Goal: Transaction & Acquisition: Download file/media

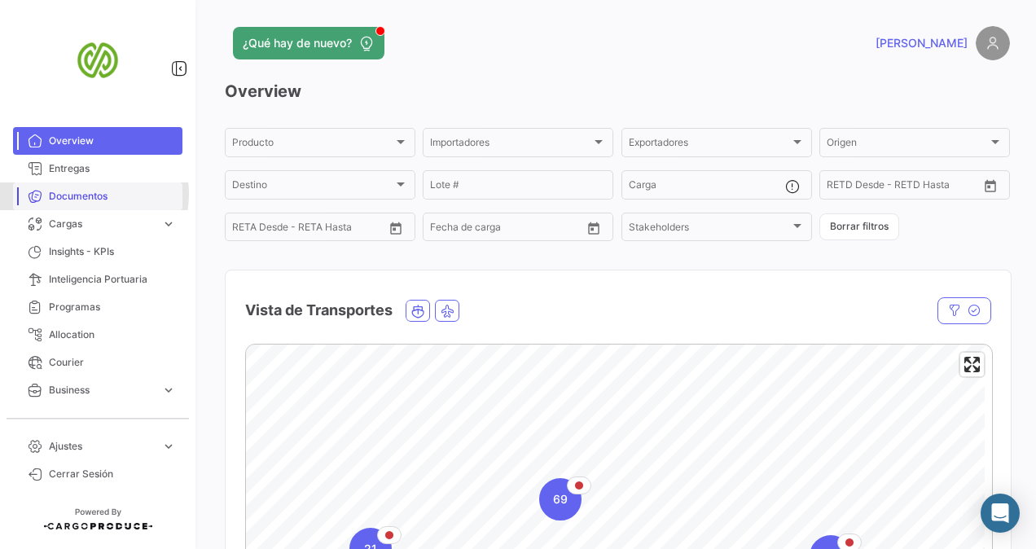
click at [85, 194] on span "Documentos" at bounding box center [112, 196] width 127 height 15
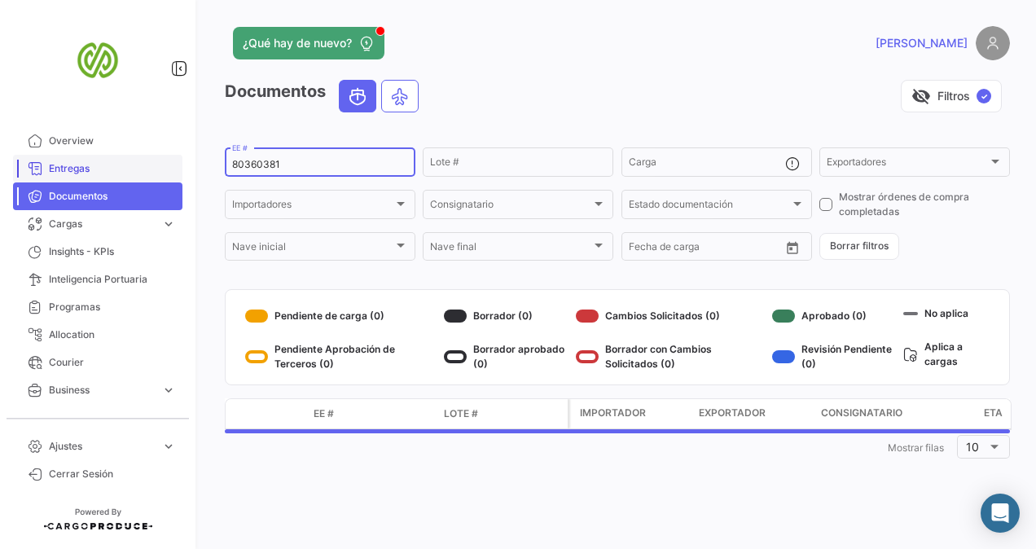
drag, startPoint x: 316, startPoint y: 169, endPoint x: 155, endPoint y: 164, distance: 161.4
click at [155, 164] on mat-sidenav-container "Overview Entregas Documentos Cargas expand_more Cargas Aéreas Cargas Marítimas …" at bounding box center [518, 274] width 1036 height 549
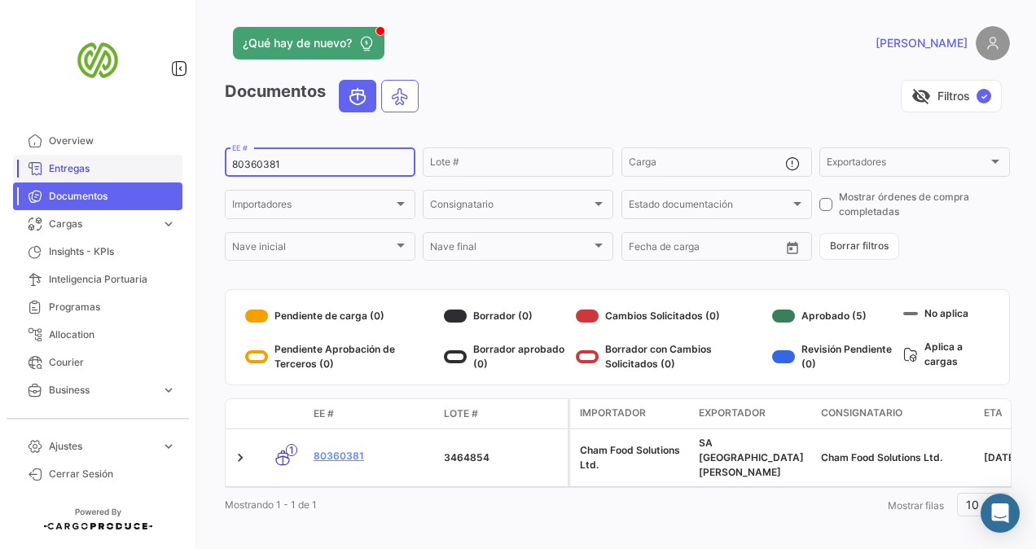
paste input "71239"
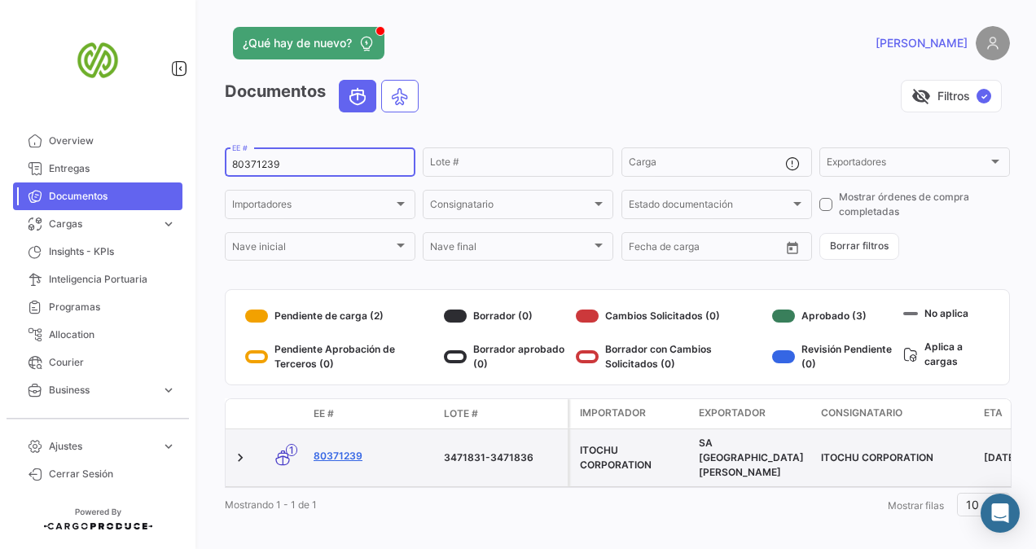
type input "80371239"
click at [342, 449] on link "80371239" at bounding box center [372, 456] width 117 height 15
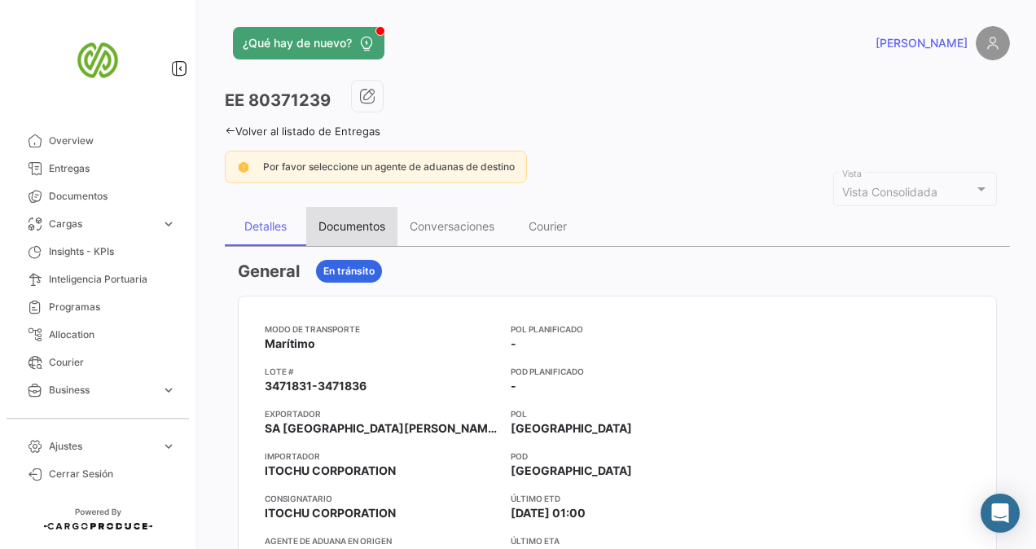
click at [342, 227] on div "Documentos" at bounding box center [351, 226] width 67 height 14
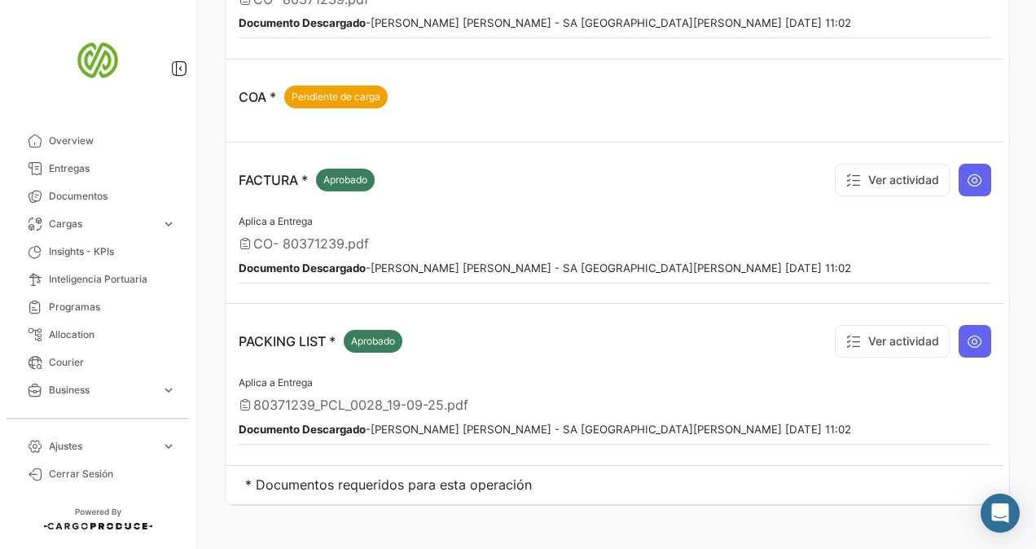
scroll to position [547, 0]
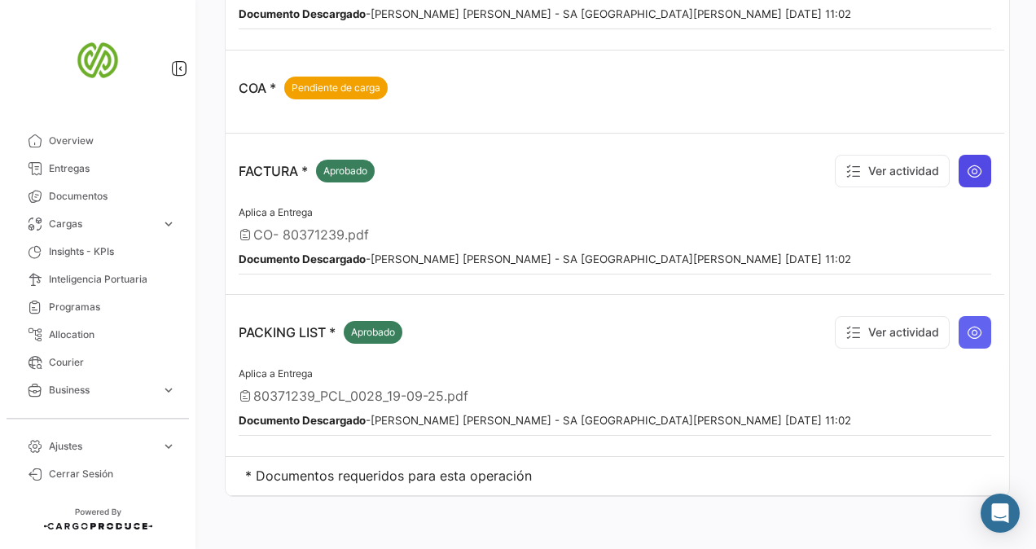
click at [967, 163] on icon at bounding box center [975, 171] width 16 height 16
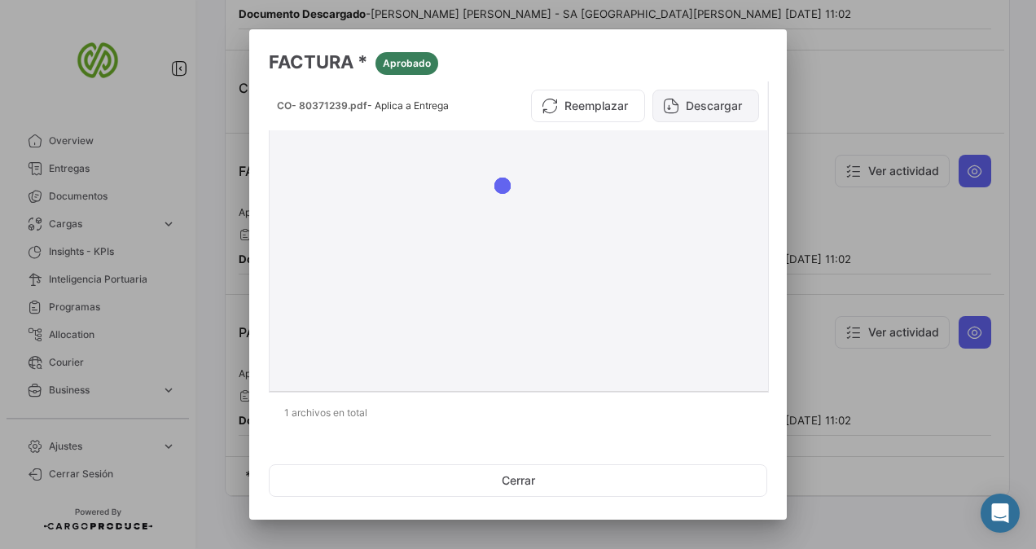
click at [680, 108] on button "Descargar" at bounding box center [705, 106] width 107 height 33
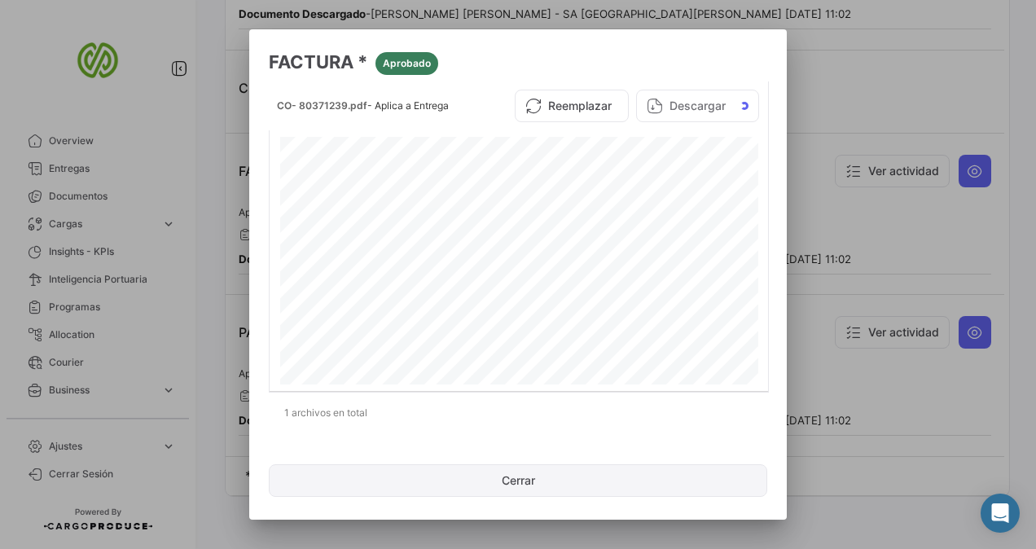
click at [512, 489] on button "Cerrar" at bounding box center [518, 480] width 499 height 33
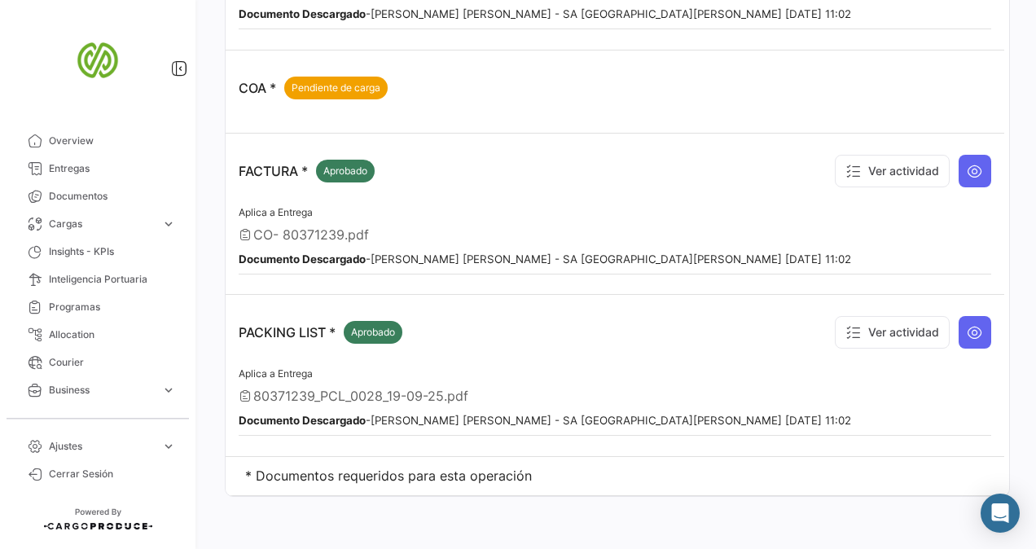
click at [696, 195] on app-document-grouped "FACTURA * Aprobado Ver actividad Aplica a Entrega CO- 80371239.pdf Documento De…" at bounding box center [615, 211] width 753 height 128
click at [520, 236] on div "Aplica a Entrega CO- 80371239.pdf Documento Descargado - [PERSON_NAME] [PERSON_…" at bounding box center [615, 239] width 753 height 72
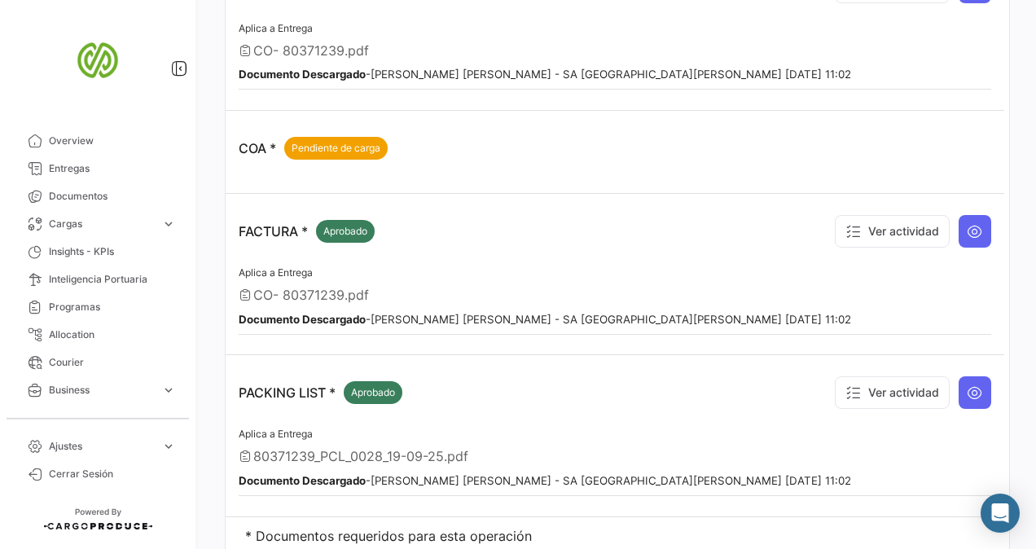
scroll to position [507, 0]
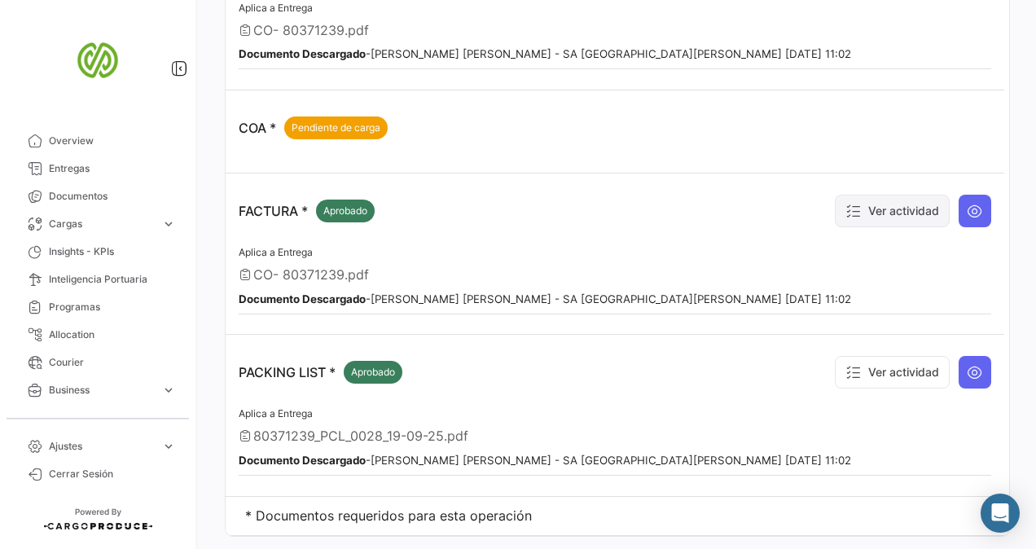
click at [850, 203] on icon at bounding box center [854, 211] width 16 height 16
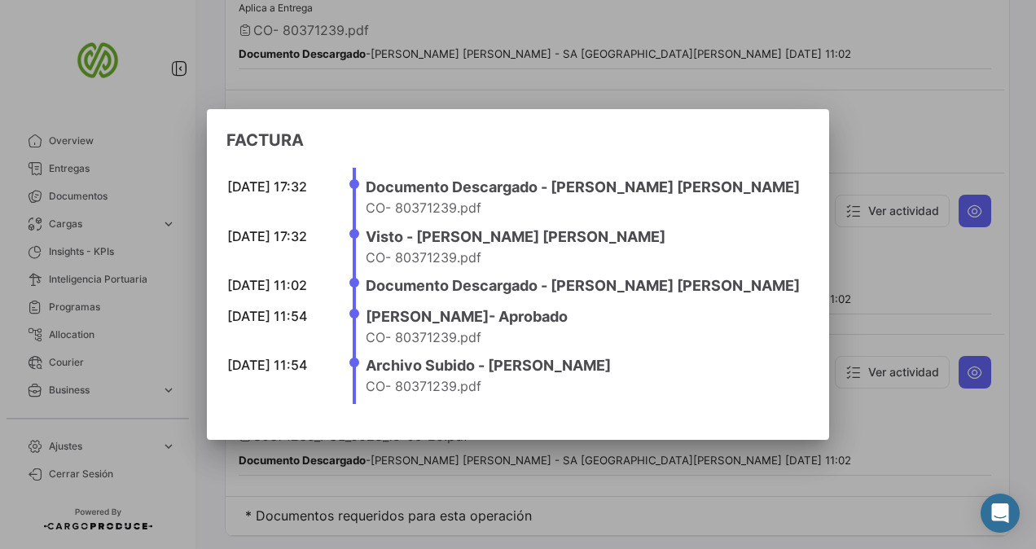
click at [832, 266] on div at bounding box center [518, 274] width 1036 height 549
